Goal: Information Seeking & Learning: Compare options

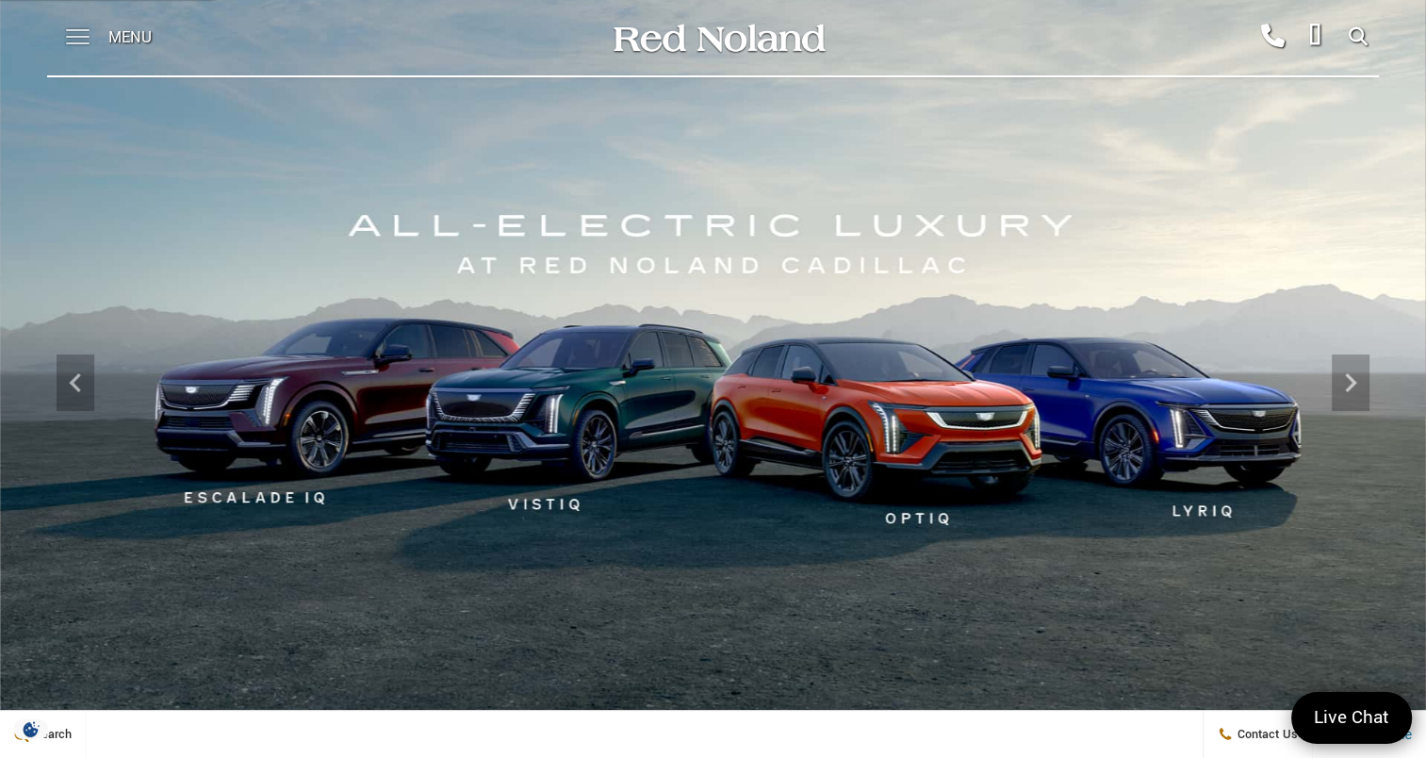
click at [79, 29] on span at bounding box center [78, 30] width 24 height 2
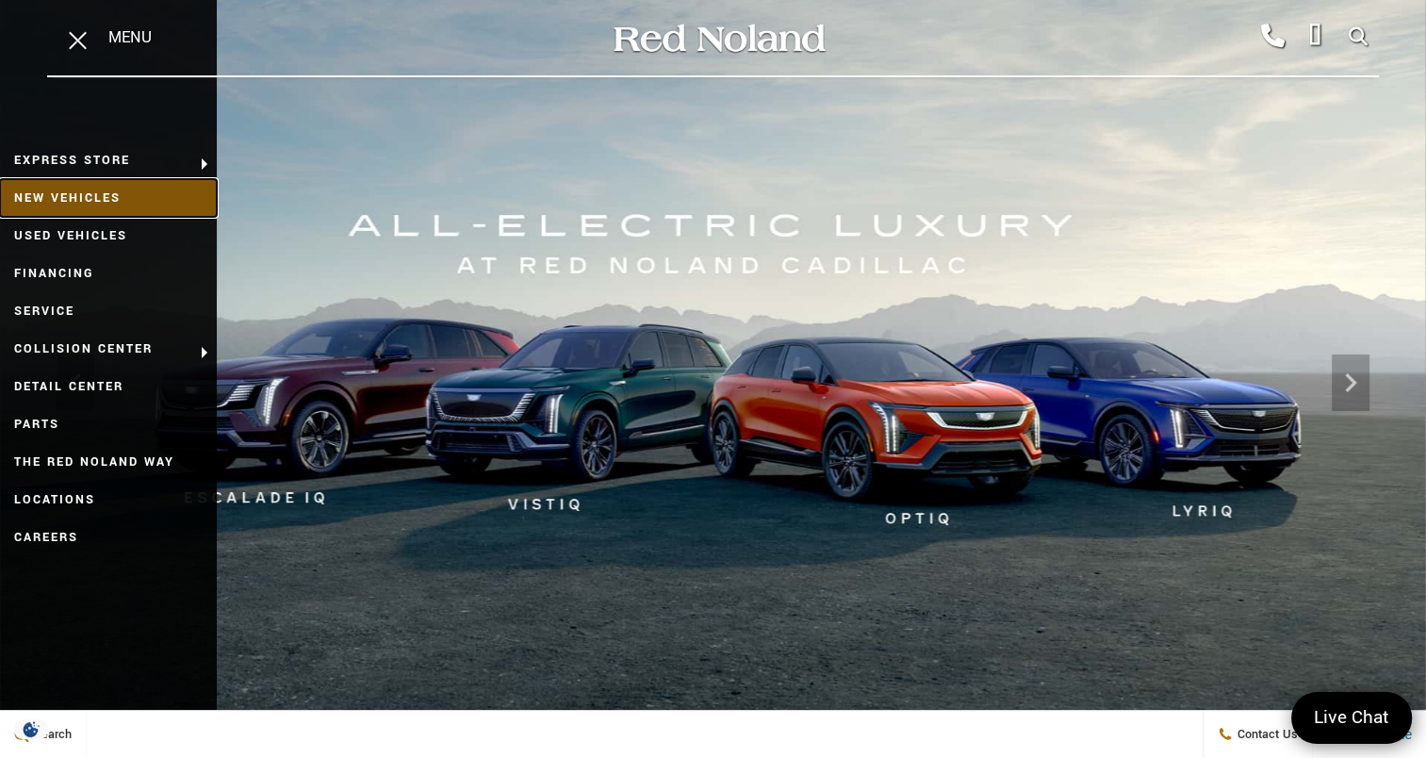
click at [74, 190] on link "New Vehicles" at bounding box center [108, 198] width 217 height 38
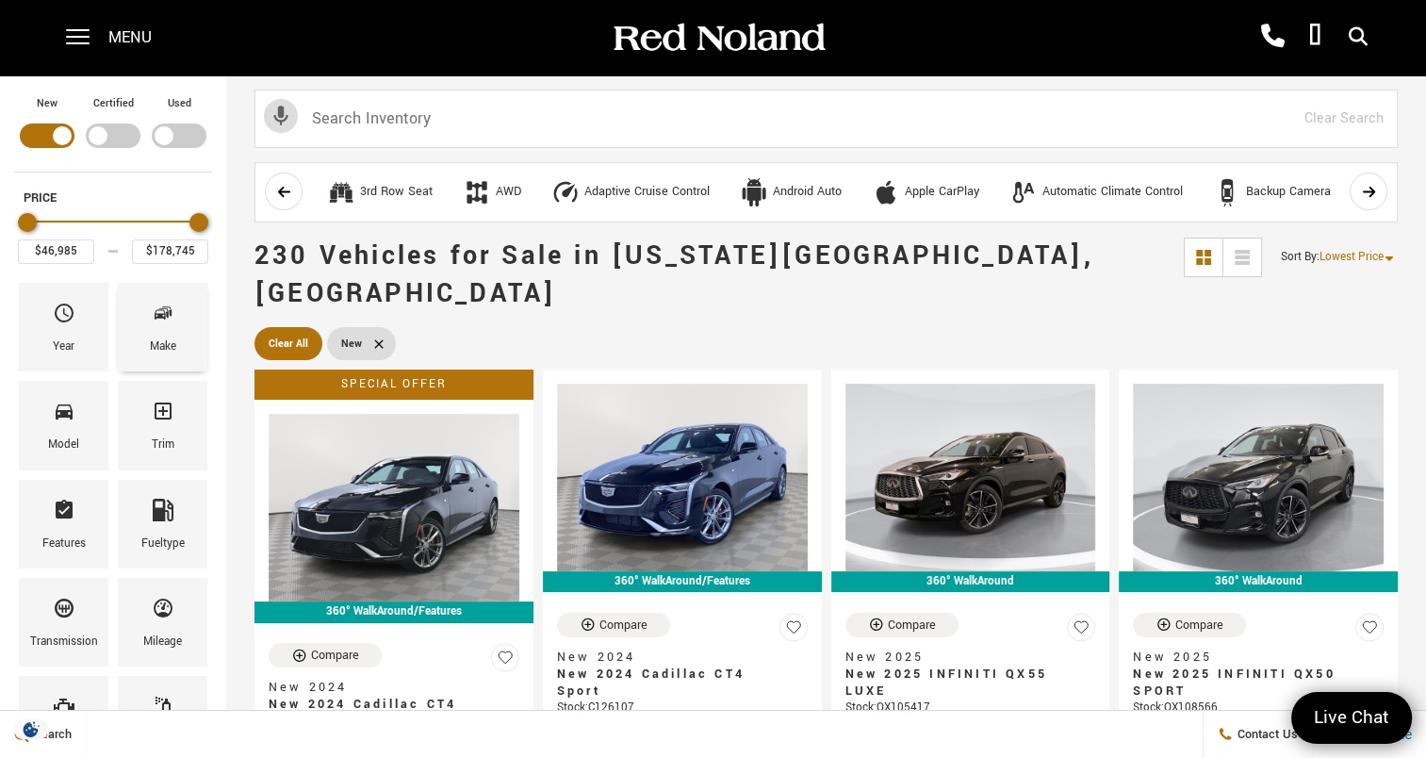
click at [172, 320] on icon "Make" at bounding box center [163, 313] width 23 height 23
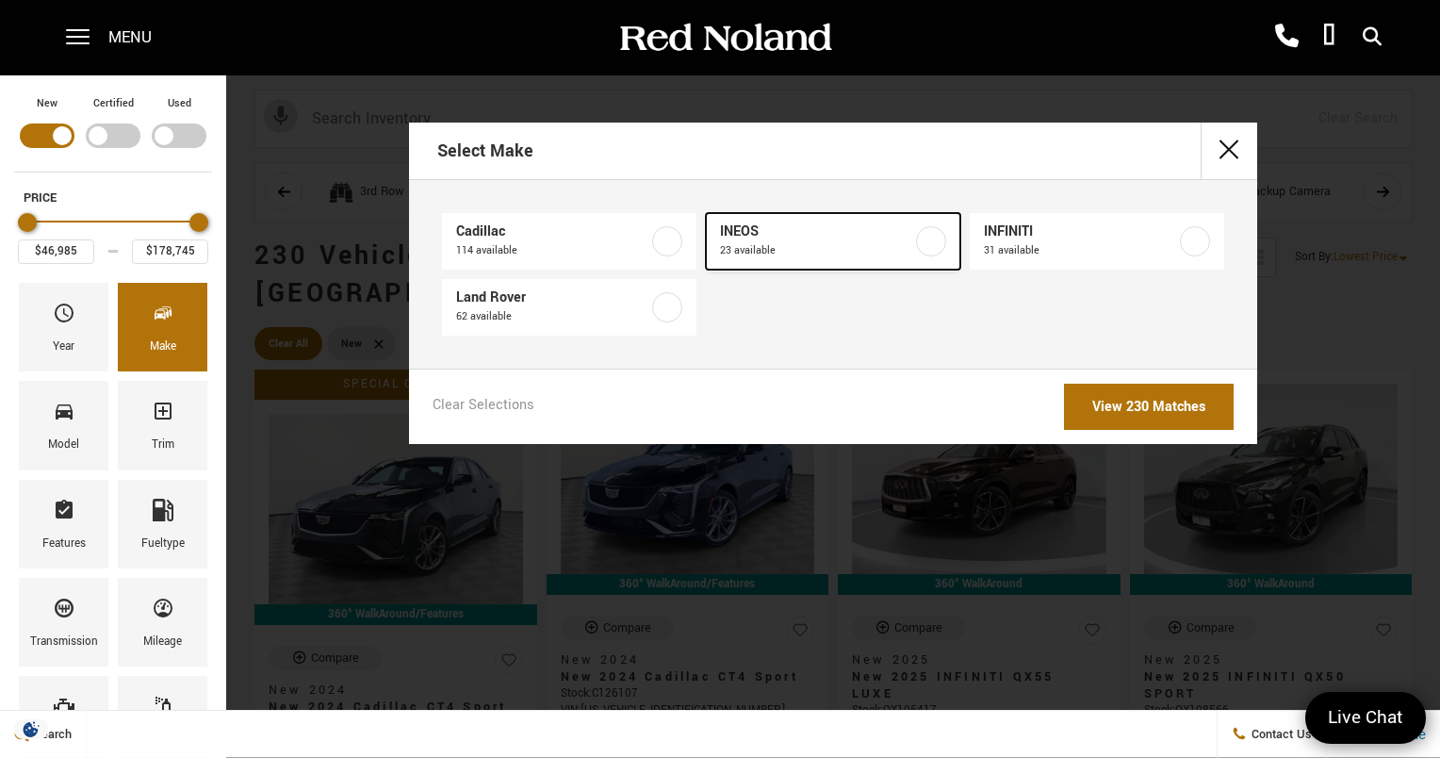
click at [829, 229] on span "INEOS" at bounding box center [816, 231] width 192 height 19
type input "$78,663"
type input "$99,640"
checkbox input "true"
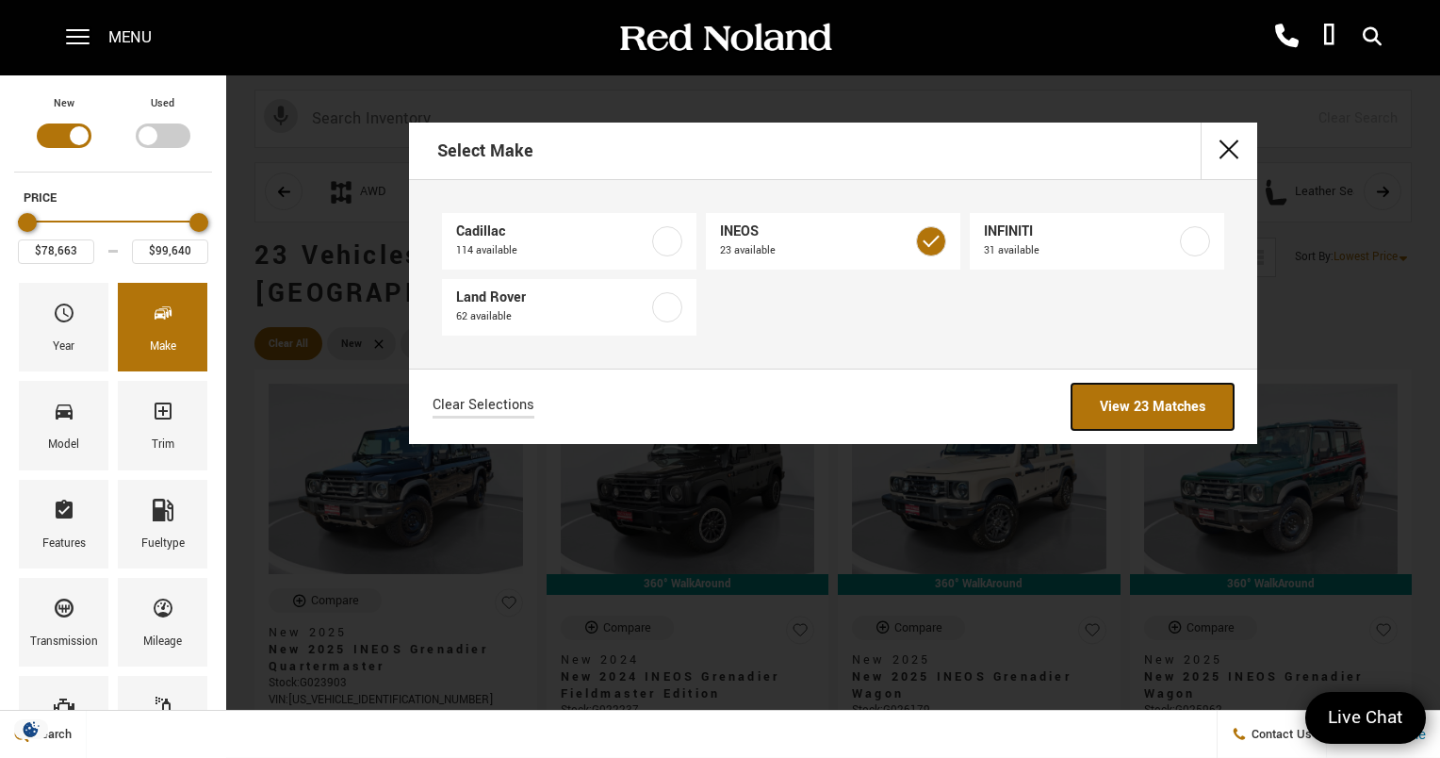
click at [1165, 403] on link "View 23 Matches" at bounding box center [1152, 407] width 162 height 46
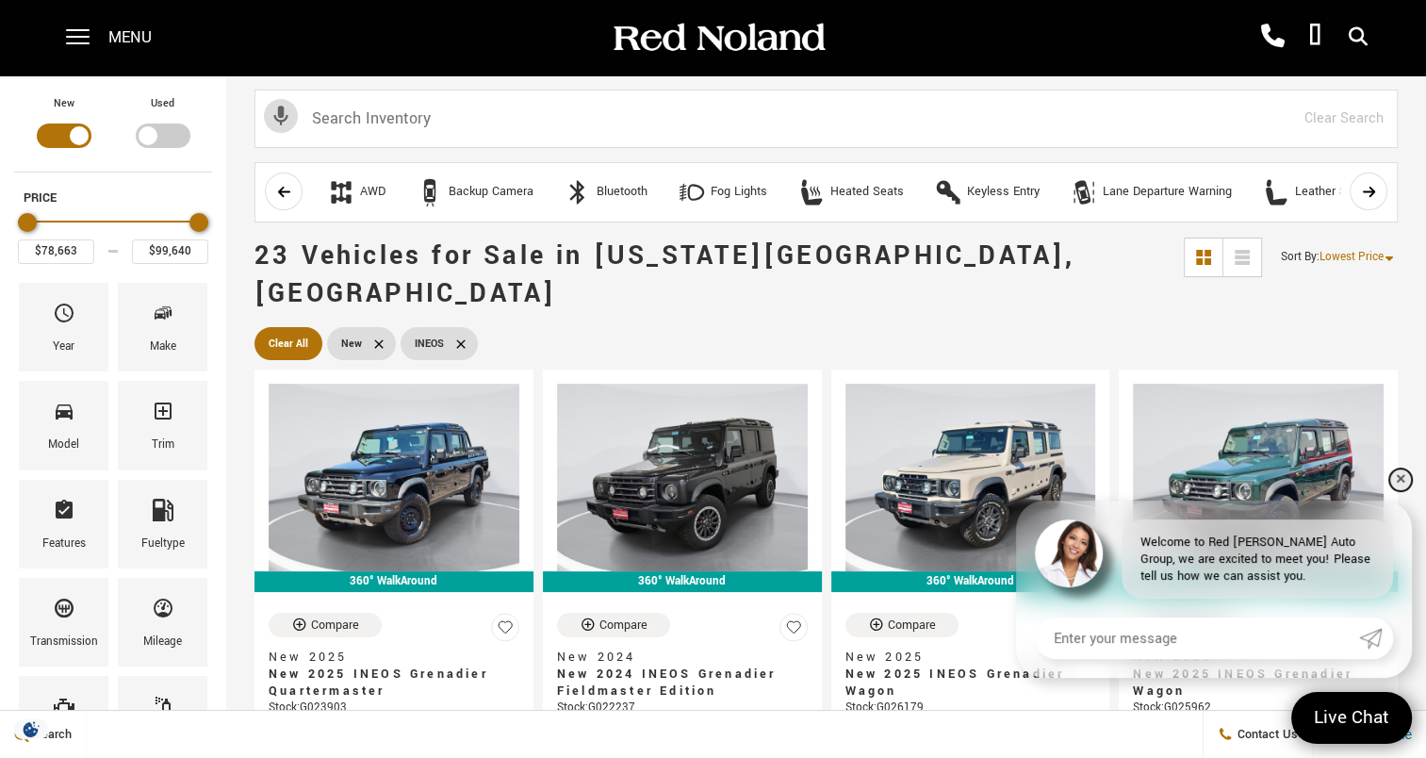
click at [1398, 473] on link "✕" at bounding box center [1400, 479] width 23 height 23
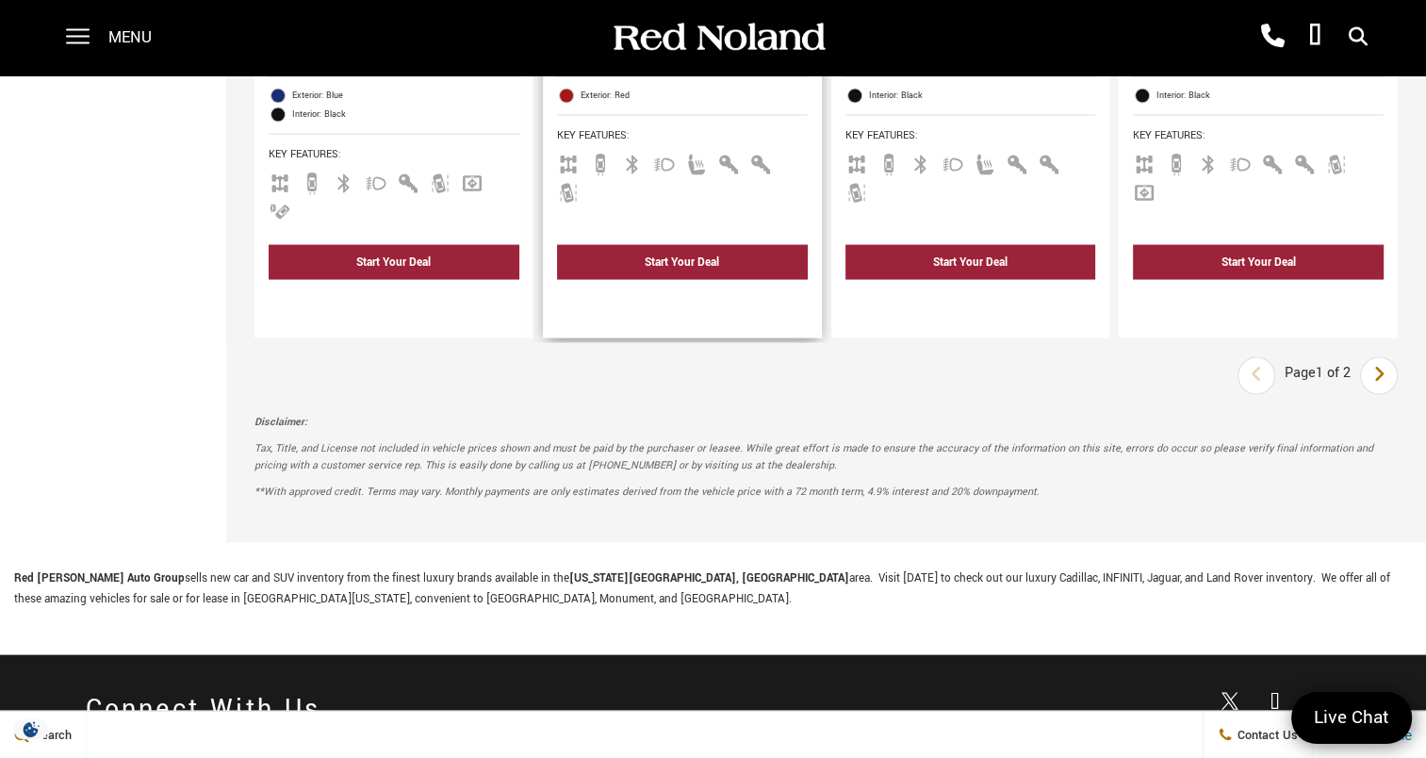
scroll to position [3675, 0]
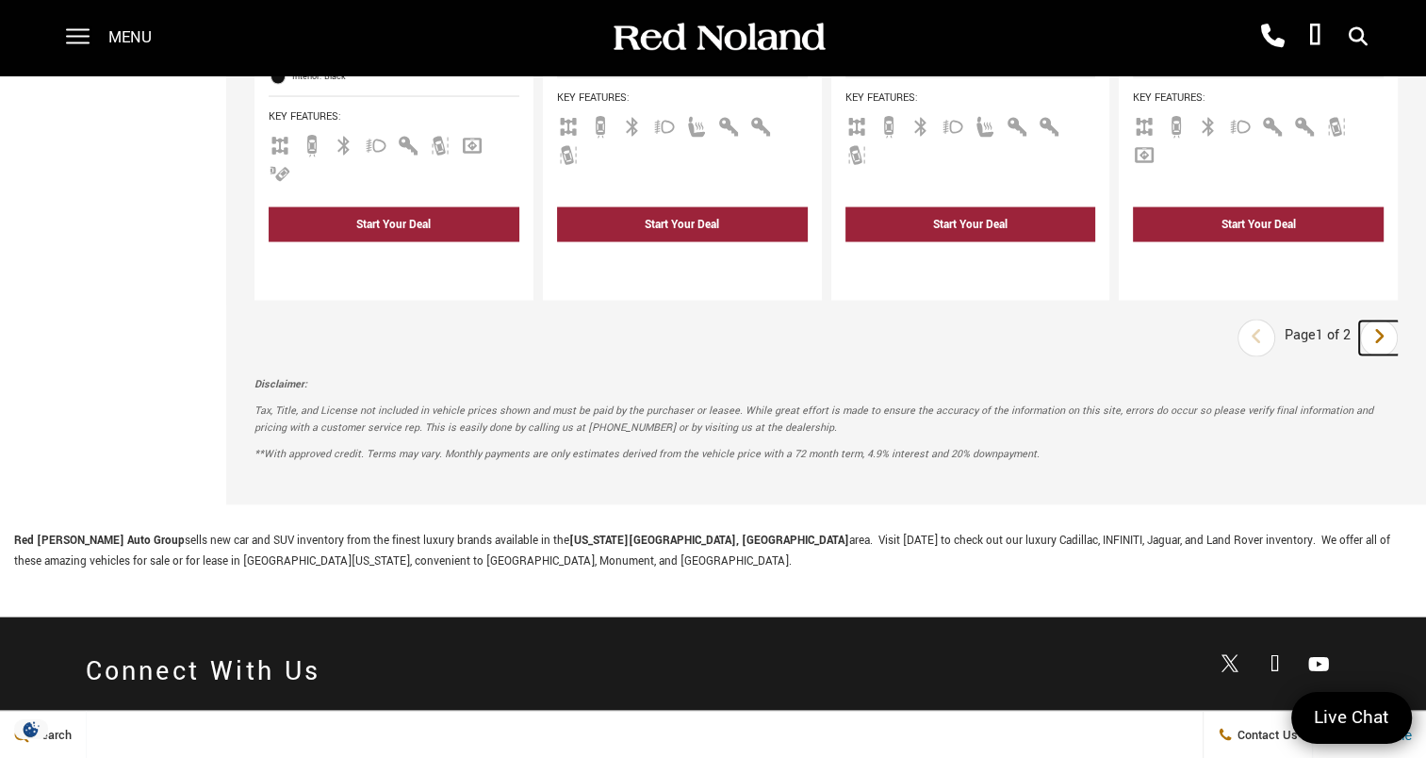
click at [1399, 321] on link "Next" at bounding box center [1379, 338] width 41 height 34
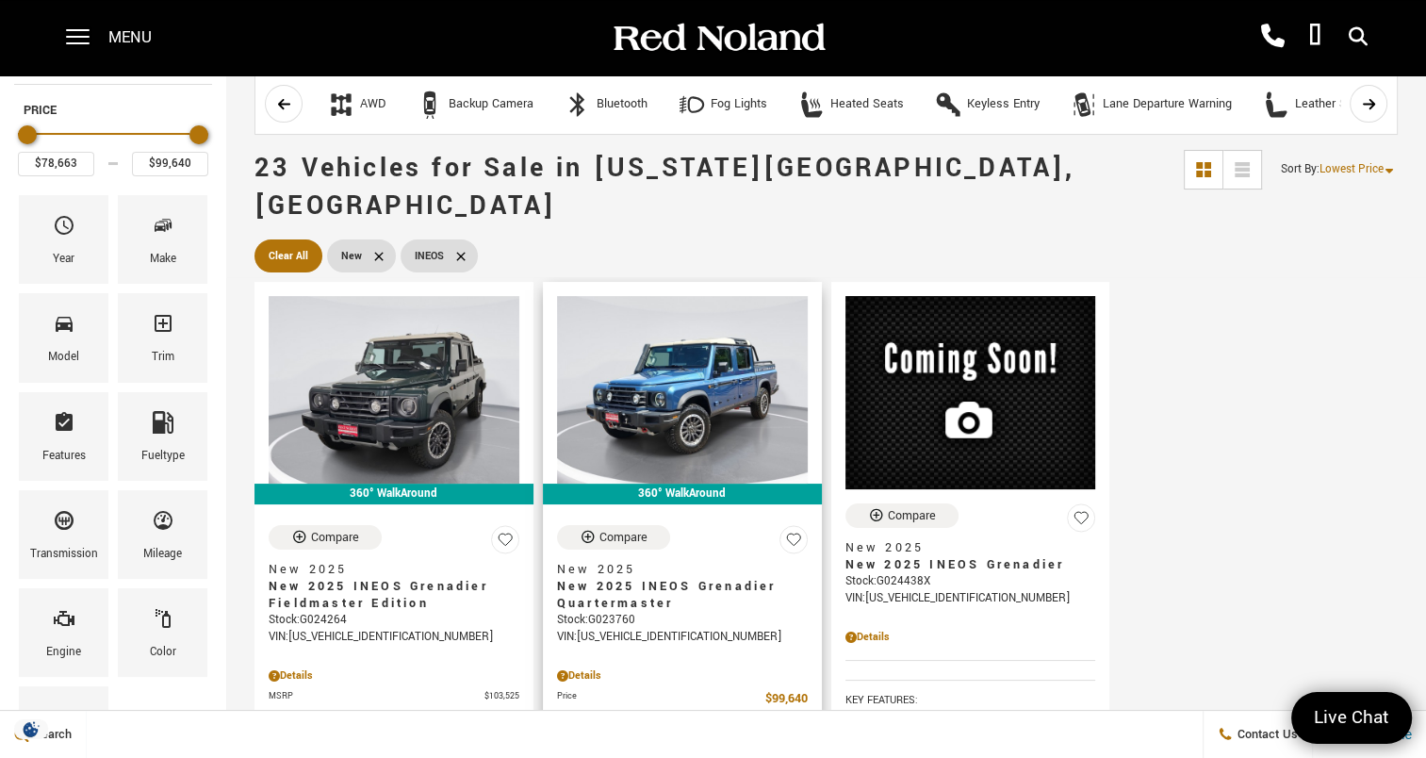
scroll to position [283, 0]
